Goal: Task Accomplishment & Management: Use online tool/utility

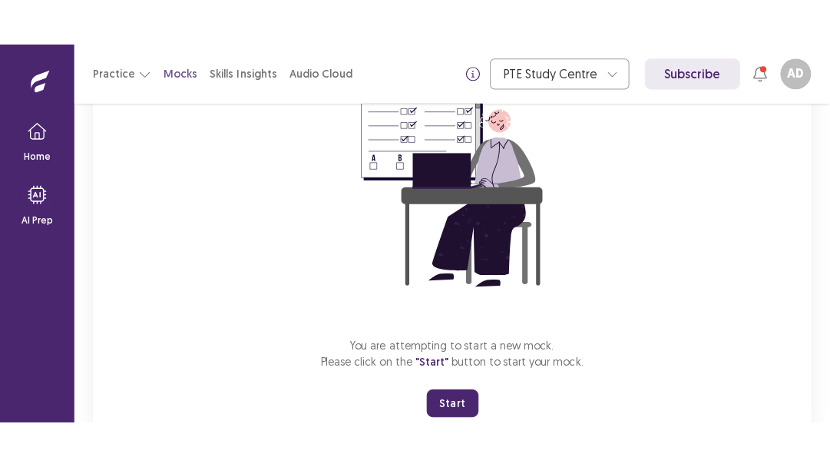
scroll to position [224, 0]
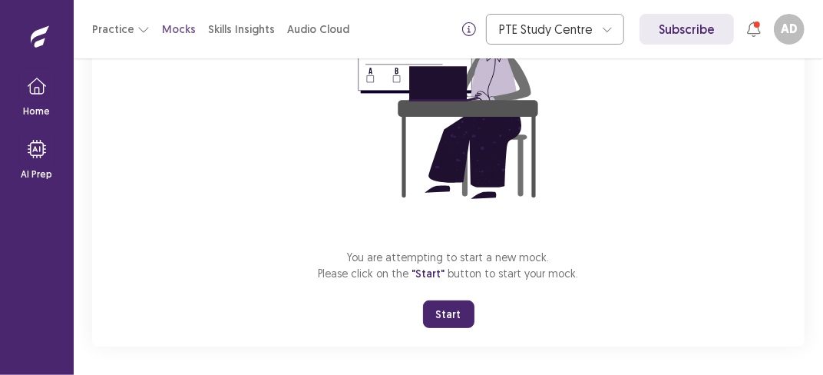
click at [434, 314] on button "Start" at bounding box center [448, 314] width 51 height 28
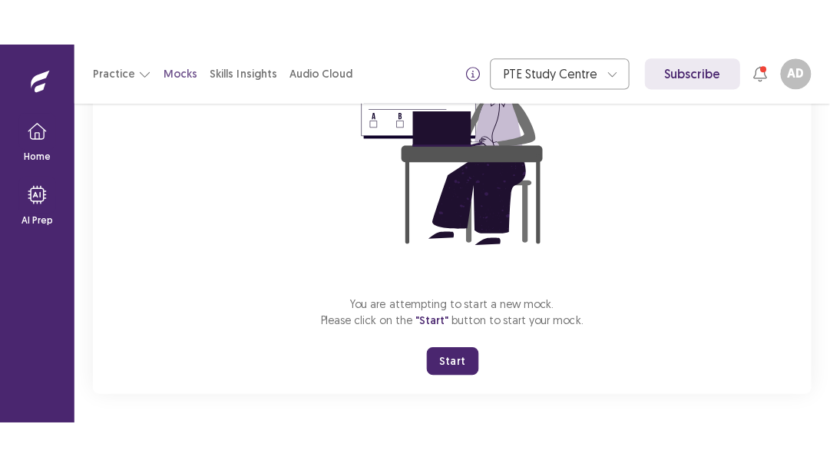
scroll to position [140, 0]
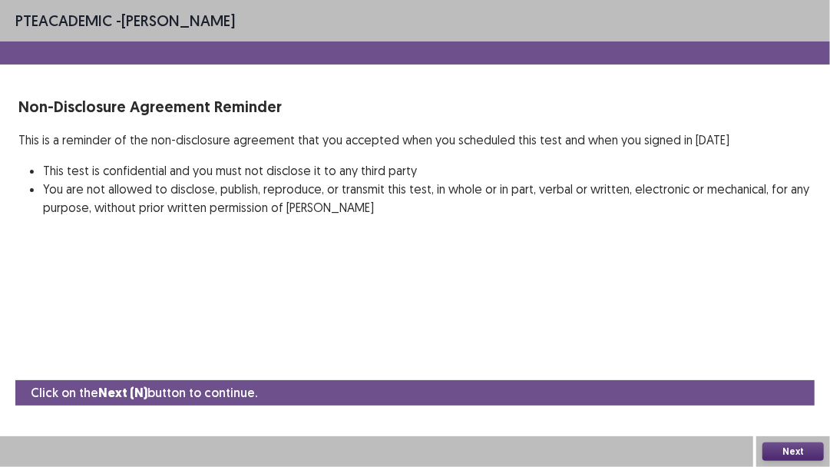
click at [795, 374] on button "Next" at bounding box center [792, 451] width 61 height 18
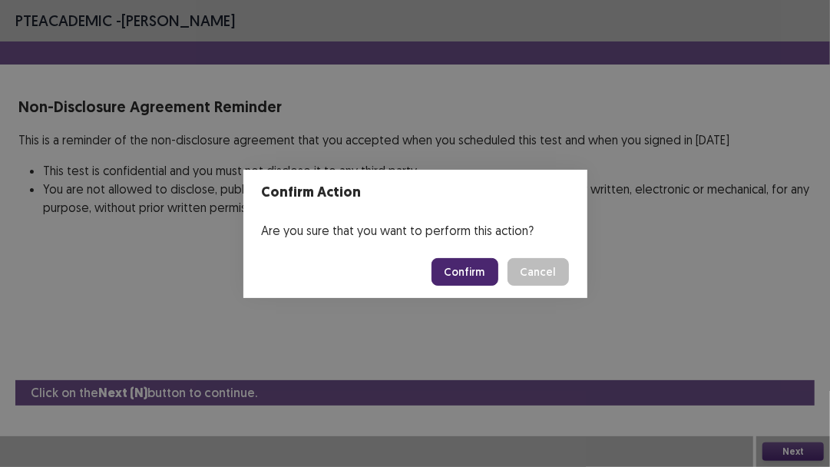
click at [481, 279] on button "Confirm" at bounding box center [464, 272] width 67 height 28
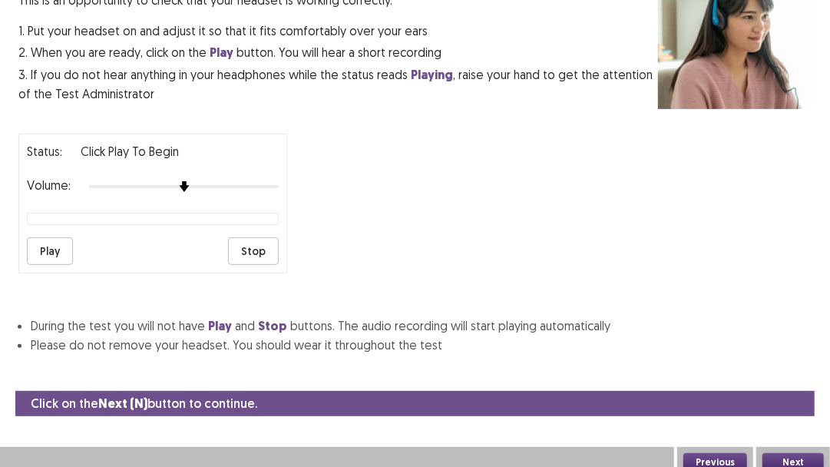
click at [42, 243] on button "Play" at bounding box center [50, 251] width 46 height 28
click at [798, 374] on button "Next" at bounding box center [792, 462] width 61 height 18
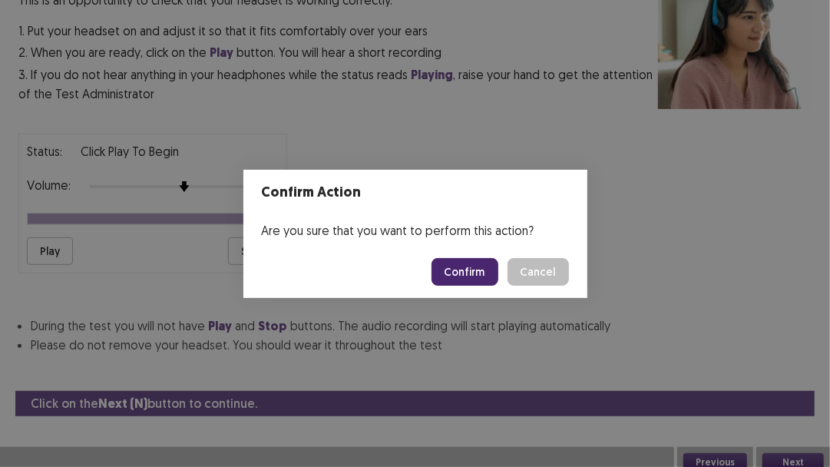
click at [473, 282] on button "Confirm" at bounding box center [464, 272] width 67 height 28
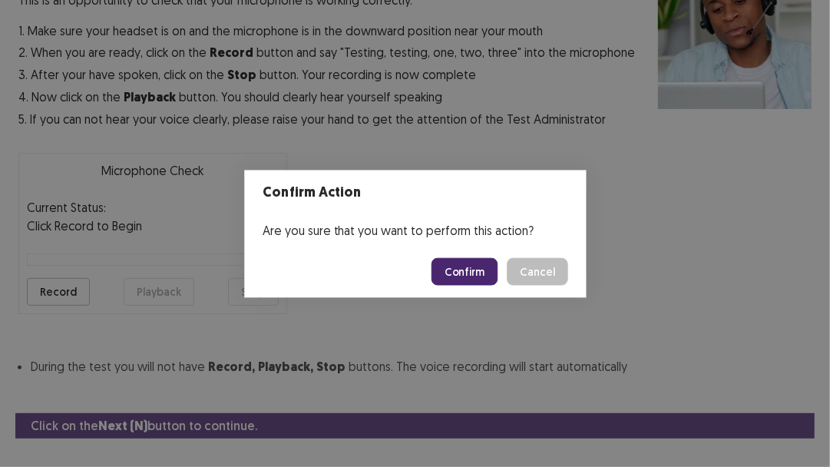
scroll to position [167, 0]
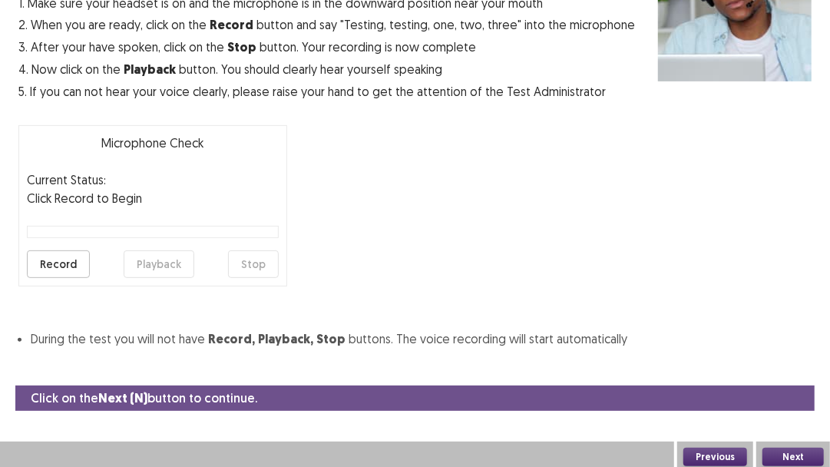
click at [822, 353] on div "PTE academic - [PERSON_NAME] Microphone Check This is an opportunity to check t…" at bounding box center [415, 106] width 830 height 546
click at [48, 268] on button "Record" at bounding box center [58, 264] width 63 height 28
click at [257, 272] on button "Stop" at bounding box center [253, 264] width 51 height 28
click at [146, 258] on button "Playback" at bounding box center [159, 264] width 71 height 28
click at [49, 266] on button "Record" at bounding box center [58, 264] width 63 height 28
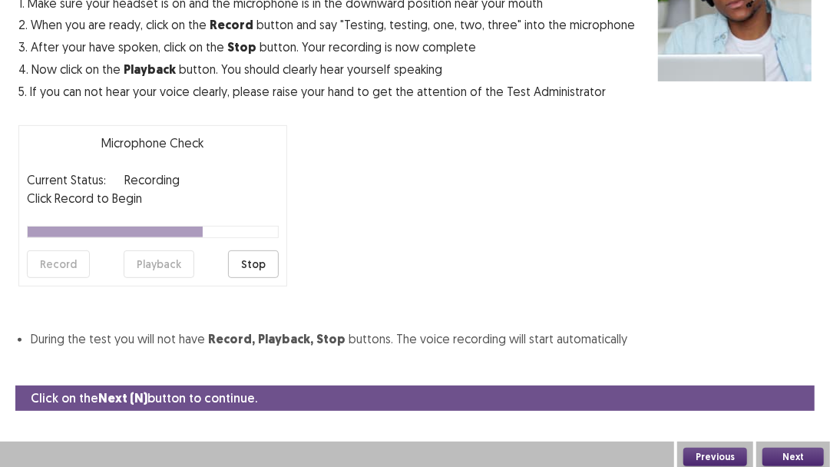
click at [256, 268] on button "Stop" at bounding box center [253, 264] width 51 height 28
click at [49, 259] on button "Record" at bounding box center [58, 264] width 63 height 28
click at [258, 270] on button "Stop" at bounding box center [253, 264] width 51 height 28
click at [49, 267] on button "Record" at bounding box center [58, 264] width 63 height 28
click at [242, 262] on button "Stop" at bounding box center [253, 264] width 51 height 28
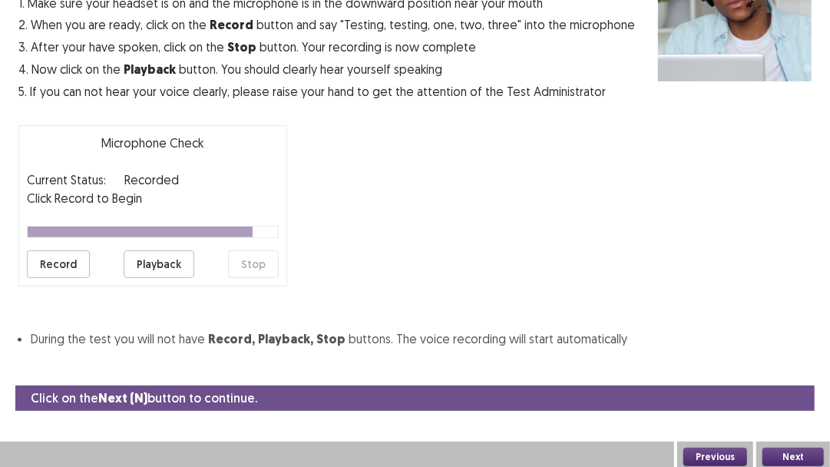
click at [155, 266] on button "Playback" at bounding box center [159, 264] width 71 height 28
click at [804, 374] on button "Next" at bounding box center [792, 456] width 61 height 18
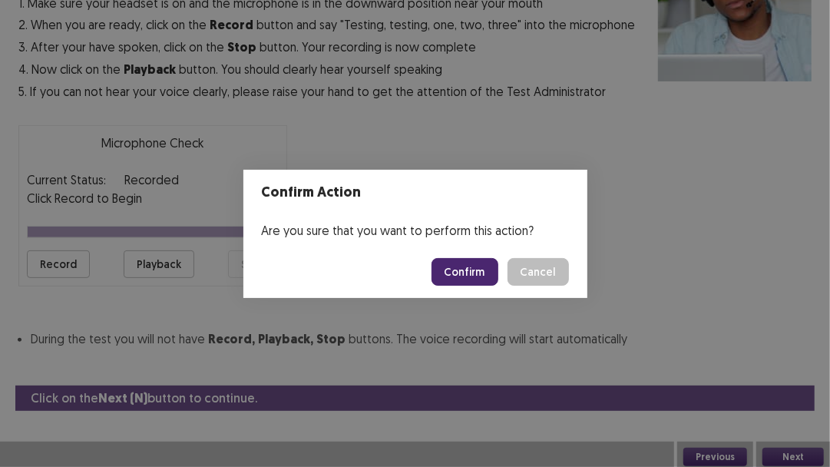
click at [467, 274] on button "Confirm" at bounding box center [464, 272] width 67 height 28
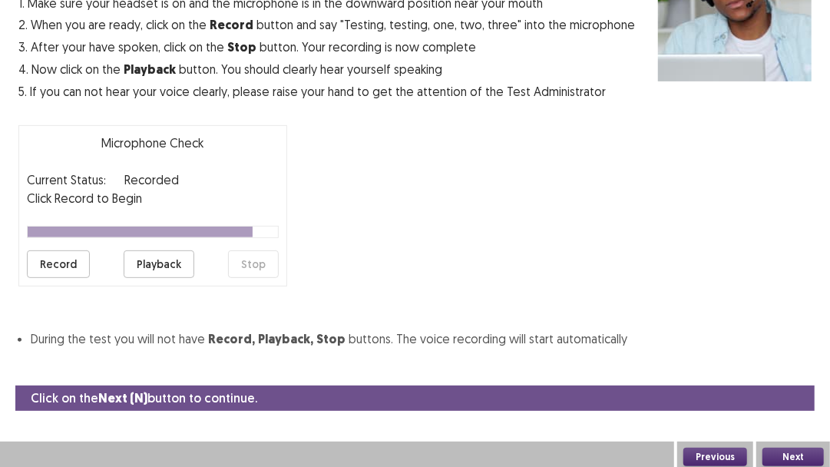
scroll to position [126, 0]
